Goal: Find specific page/section: Find specific page/section

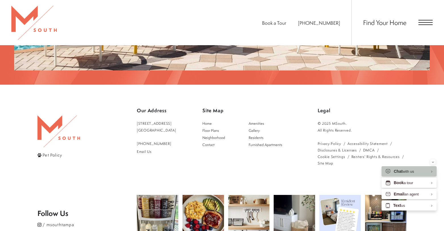
scroll to position [976, 0]
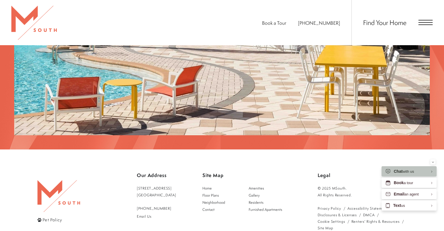
click at [425, 32] on div "Find Your Home" at bounding box center [392, 22] width 81 height 45
click at [425, 27] on div "Find Your Home" at bounding box center [392, 22] width 81 height 45
click at [425, 20] on span "Open Menu" at bounding box center [426, 20] width 14 height 1
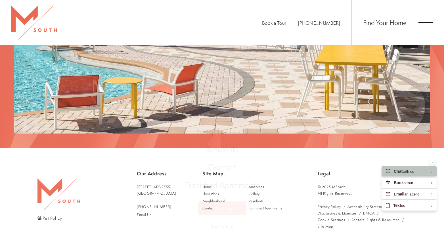
scroll to position [0, 0]
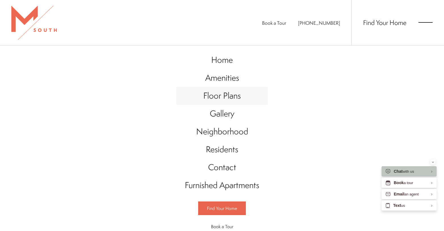
click at [227, 95] on span "Floor Plans" at bounding box center [222, 96] width 38 height 12
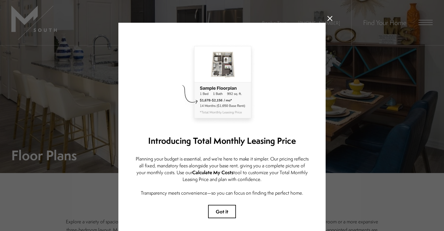
scroll to position [27, 0]
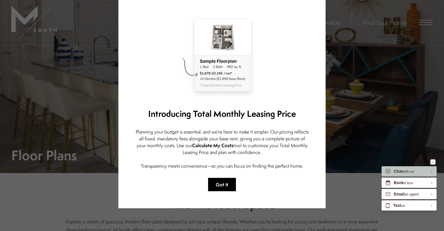
click at [228, 183] on button "Got it" at bounding box center [222, 184] width 28 height 13
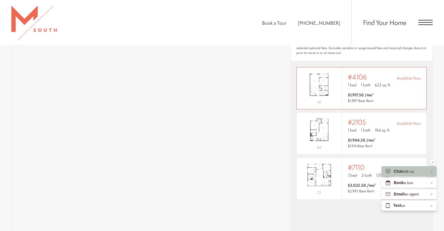
scroll to position [409, 0]
click at [318, 126] on img "View #2105" at bounding box center [319, 131] width 45 height 28
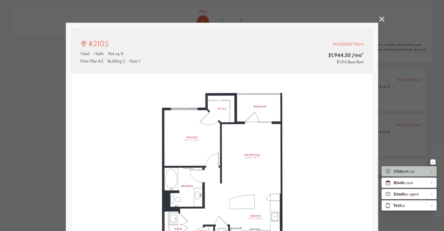
scroll to position [0, 0]
type input "**********"
click at [380, 20] on icon at bounding box center [382, 18] width 5 height 5
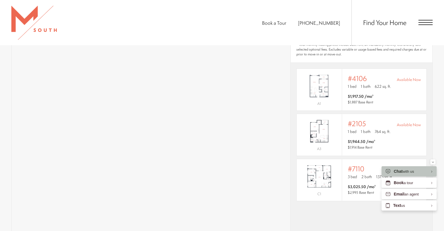
scroll to position [445, 0]
